Goal: Information Seeking & Learning: Learn about a topic

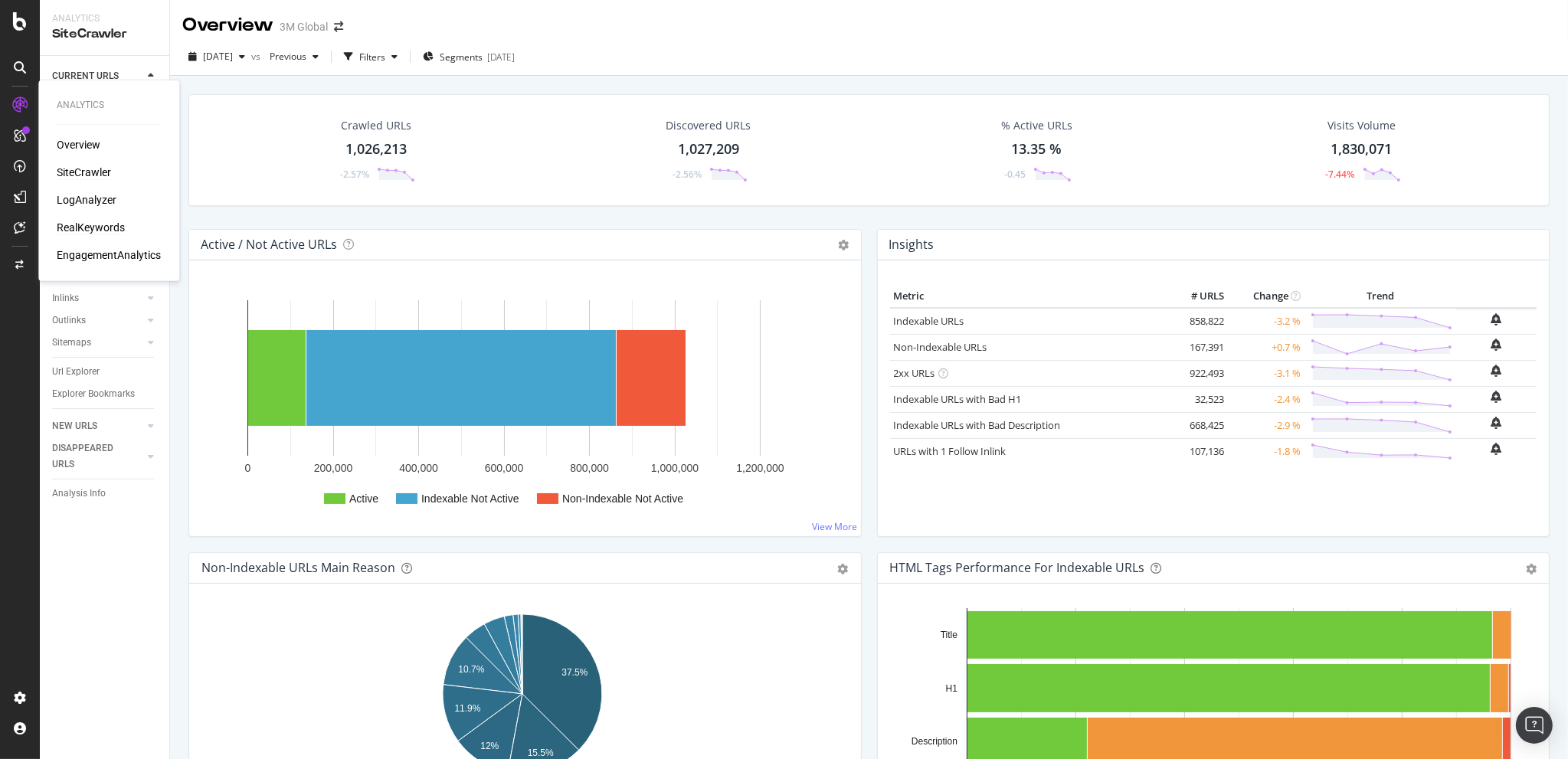
click at [96, 226] on div "RealKeywords" at bounding box center [91, 228] width 68 height 15
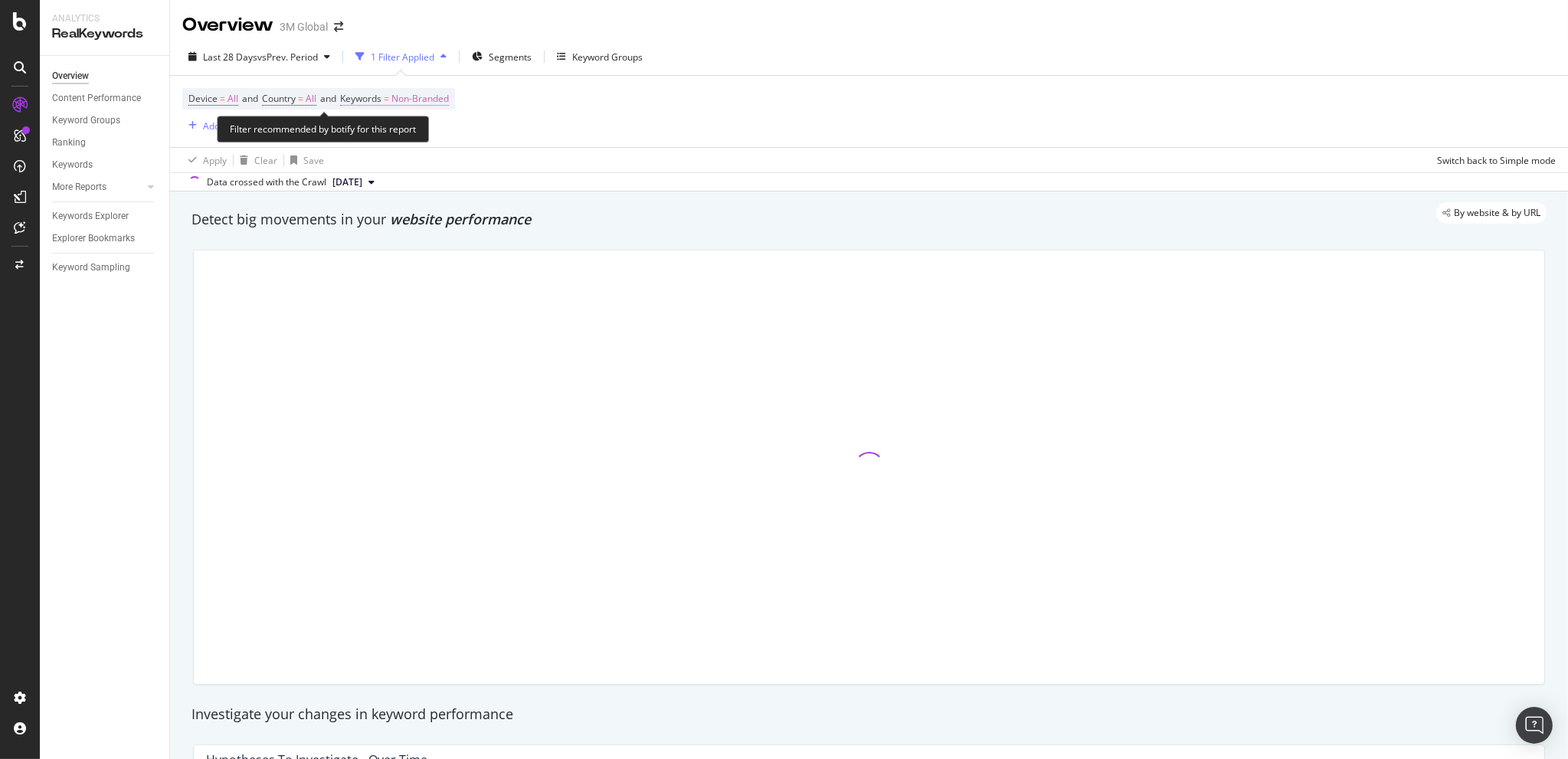
click at [446, 100] on span "Non-Branded" at bounding box center [419, 98] width 58 height 22
click at [435, 127] on div "Non-Branded" at bounding box center [403, 135] width 82 height 23
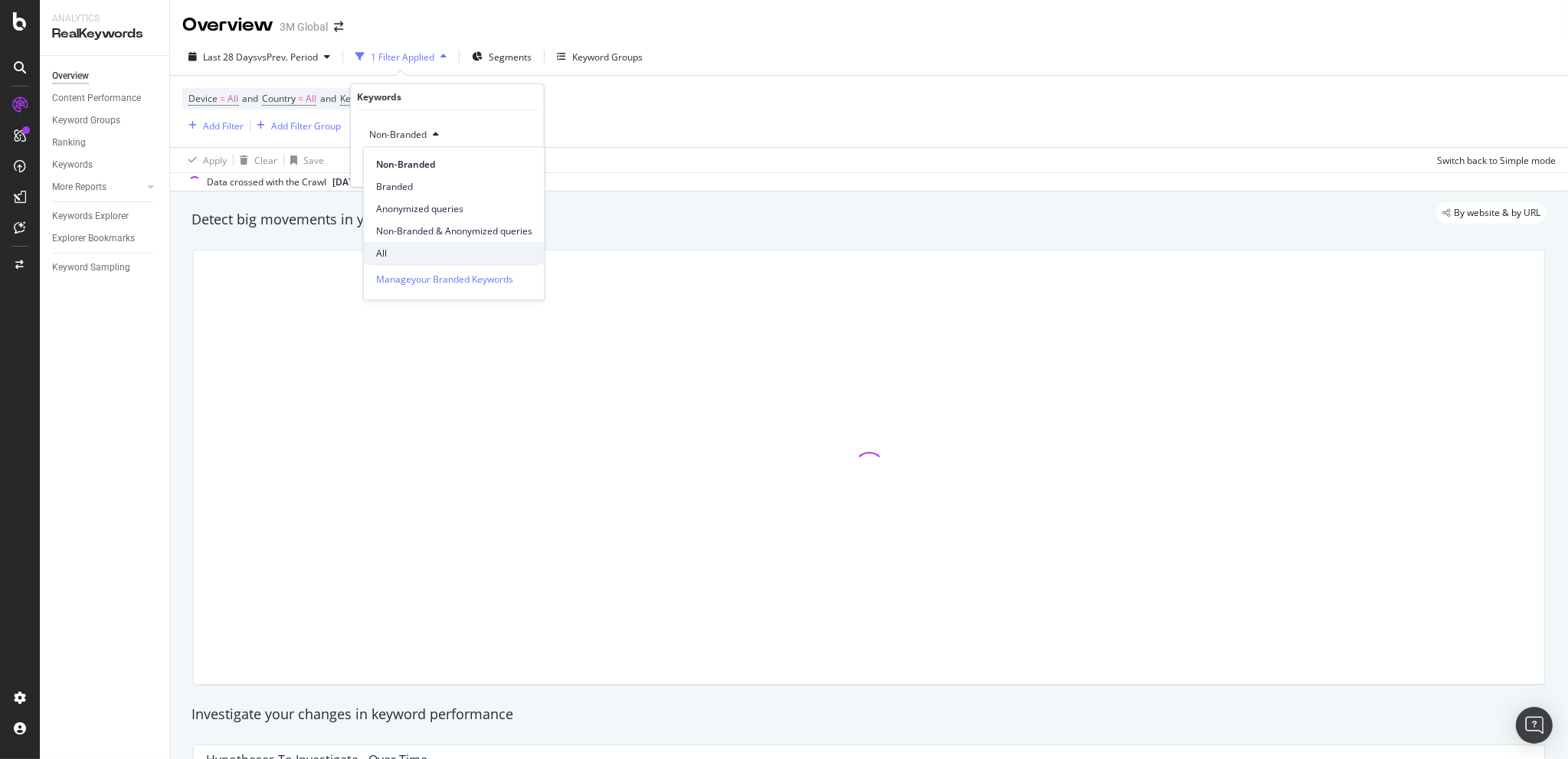
click at [402, 245] on div "All" at bounding box center [453, 253] width 180 height 23
click at [529, 158] on div "All Cancel Add filter Apply" at bounding box center [447, 148] width 193 height 76
click at [520, 161] on div "Apply" at bounding box center [520, 166] width 24 height 13
